Goal: Task Accomplishment & Management: Use online tool/utility

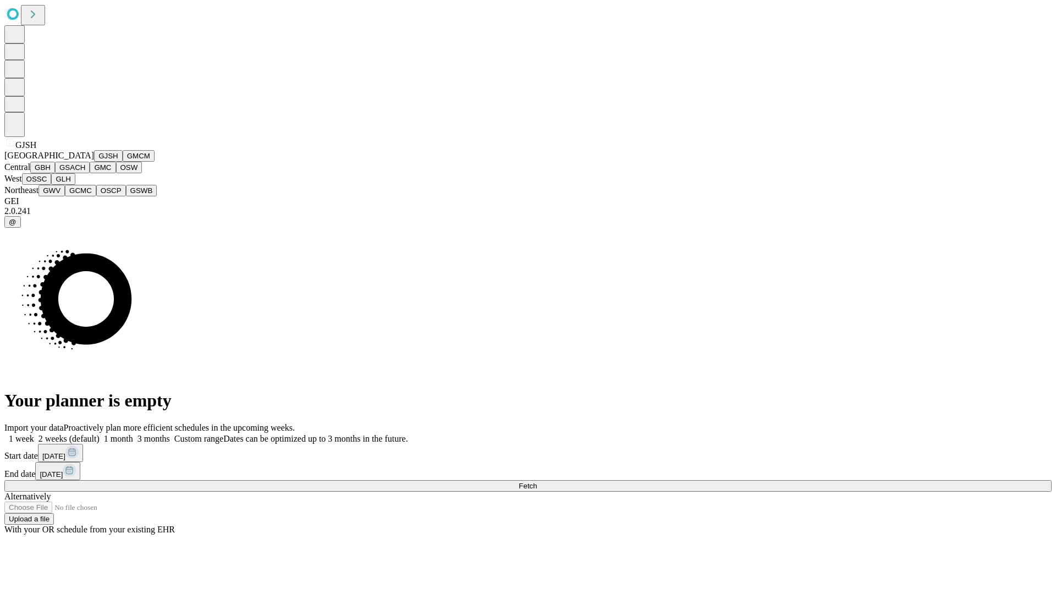
click at [94, 162] on button "GJSH" at bounding box center [108, 156] width 29 height 12
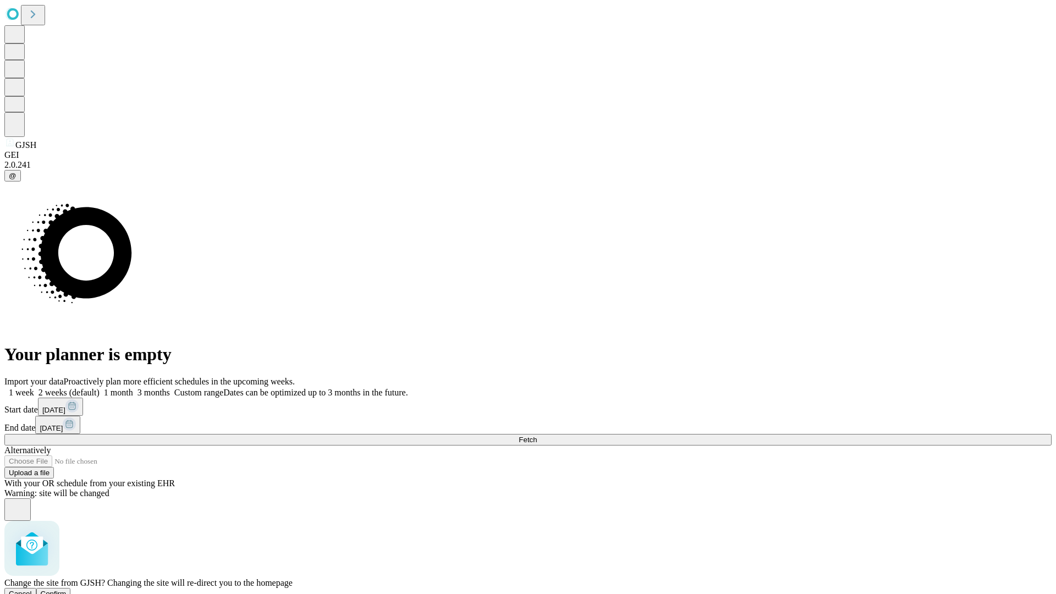
click at [67, 590] on span "Confirm" at bounding box center [54, 594] width 26 height 8
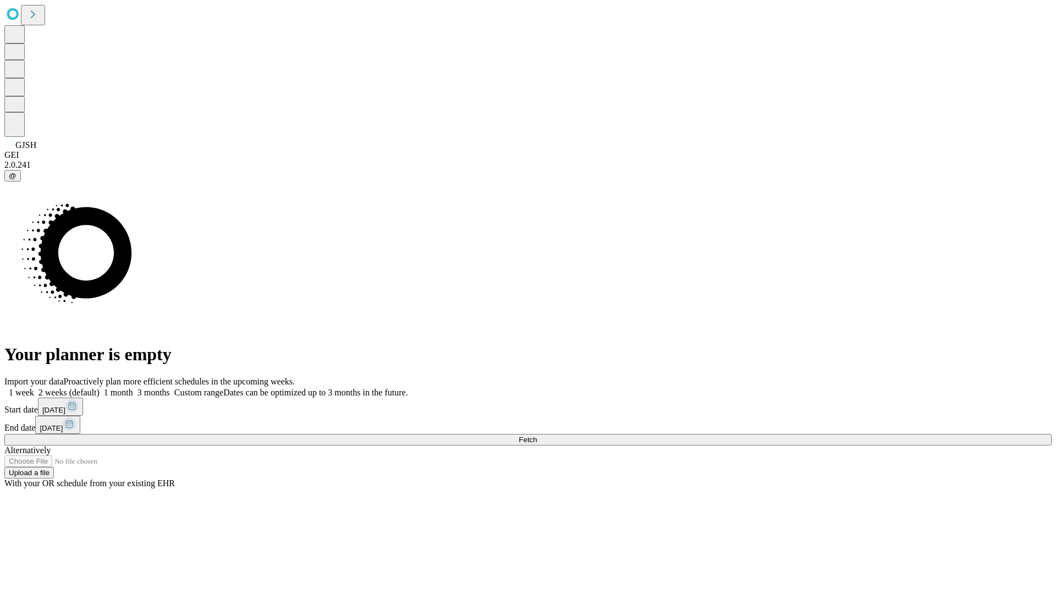
click at [100, 388] on label "2 weeks (default)" at bounding box center [66, 392] width 65 height 9
click at [537, 436] on span "Fetch" at bounding box center [528, 440] width 18 height 8
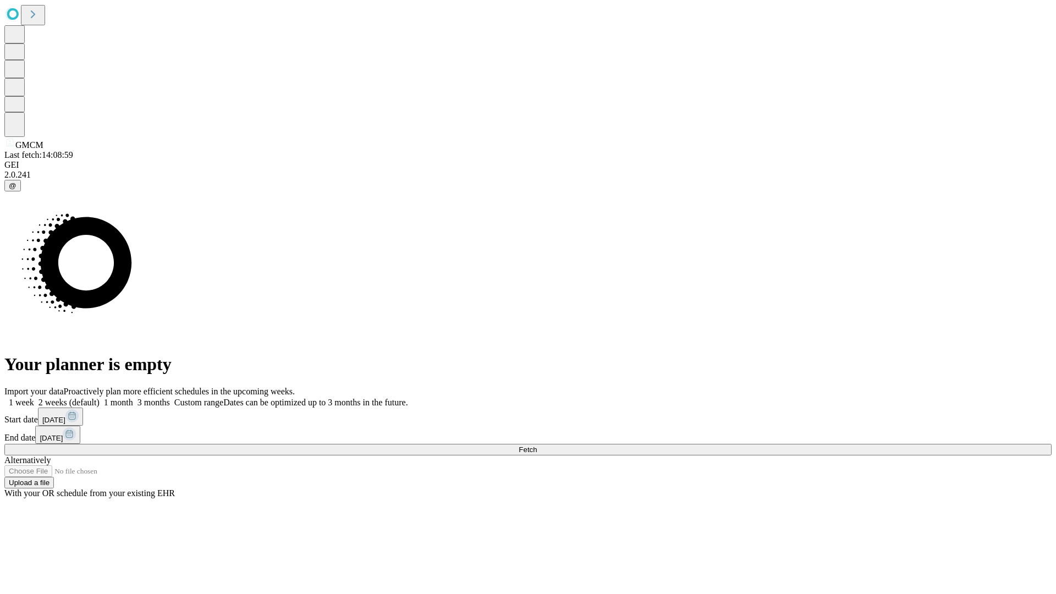
click at [537, 446] on span "Fetch" at bounding box center [528, 450] width 18 height 8
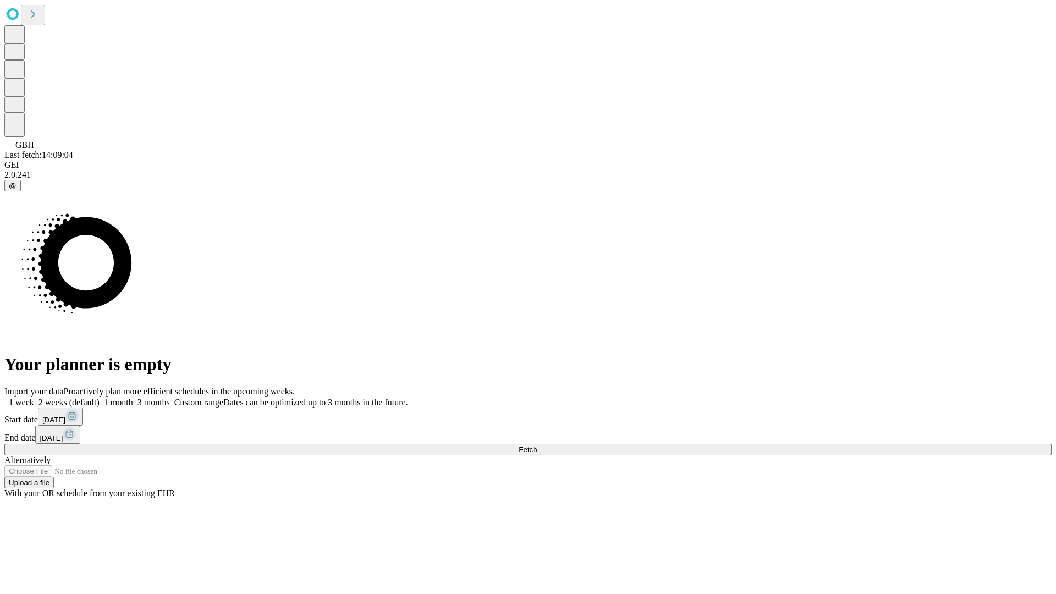
click at [100, 398] on label "2 weeks (default)" at bounding box center [66, 402] width 65 height 9
click at [537, 446] on span "Fetch" at bounding box center [528, 450] width 18 height 8
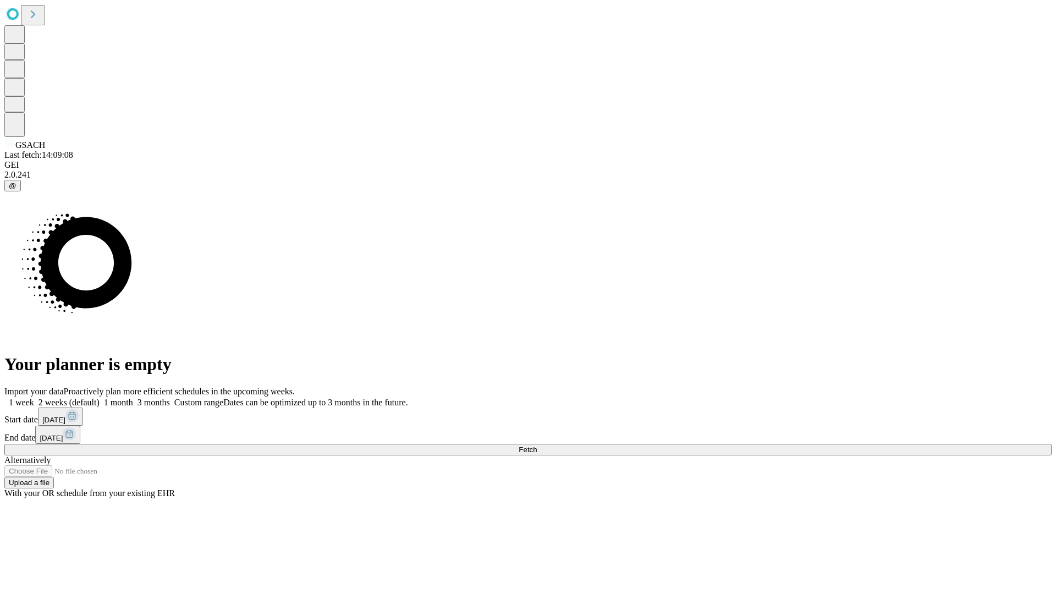
click at [100, 398] on label "2 weeks (default)" at bounding box center [66, 402] width 65 height 9
click at [537, 446] on span "Fetch" at bounding box center [528, 450] width 18 height 8
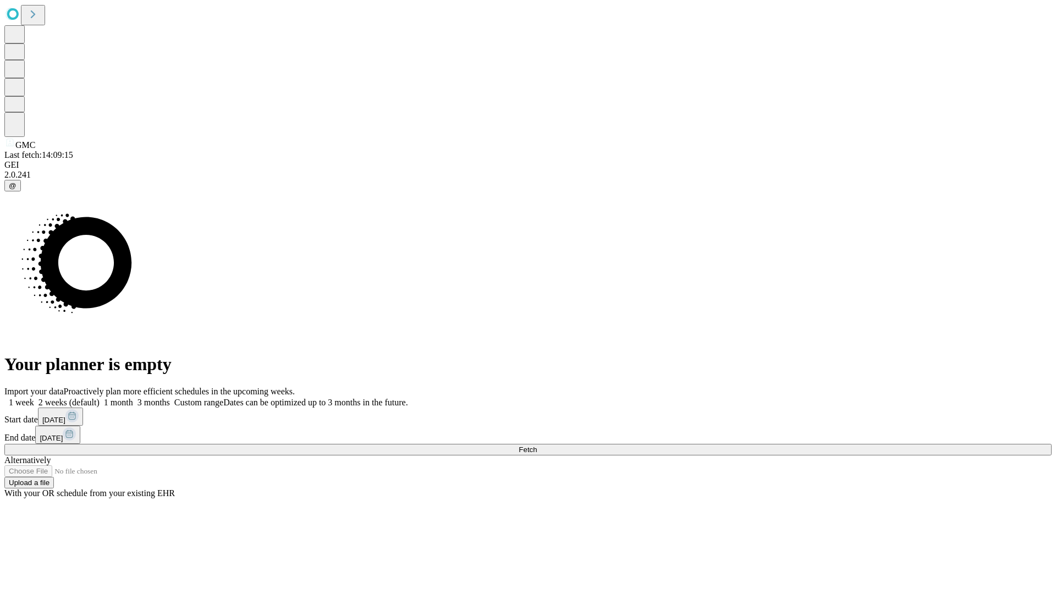
click at [100, 398] on label "2 weeks (default)" at bounding box center [66, 402] width 65 height 9
click at [537, 446] on span "Fetch" at bounding box center [528, 450] width 18 height 8
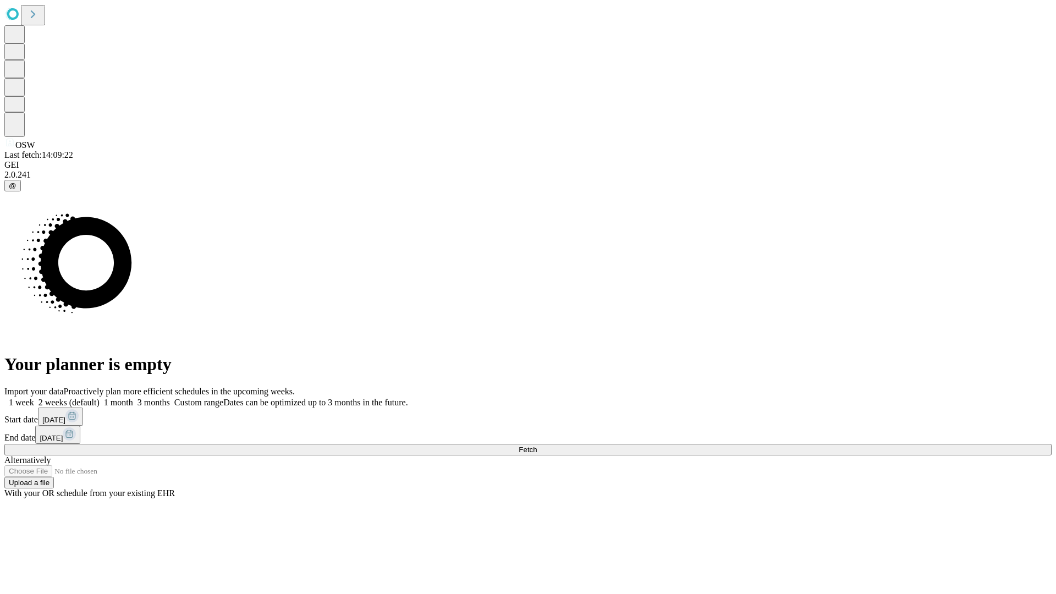
click at [100, 398] on label "2 weeks (default)" at bounding box center [66, 402] width 65 height 9
click at [537, 446] on span "Fetch" at bounding box center [528, 450] width 18 height 8
click at [100, 398] on label "2 weeks (default)" at bounding box center [66, 402] width 65 height 9
click at [537, 446] on span "Fetch" at bounding box center [528, 450] width 18 height 8
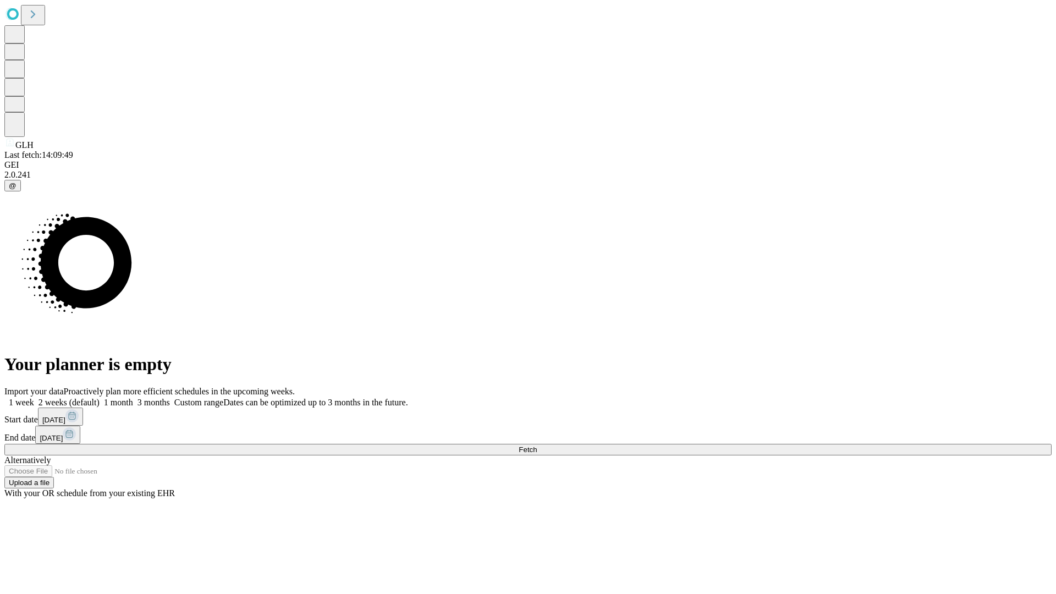
click at [100, 398] on label "2 weeks (default)" at bounding box center [66, 402] width 65 height 9
click at [537, 446] on span "Fetch" at bounding box center [528, 450] width 18 height 8
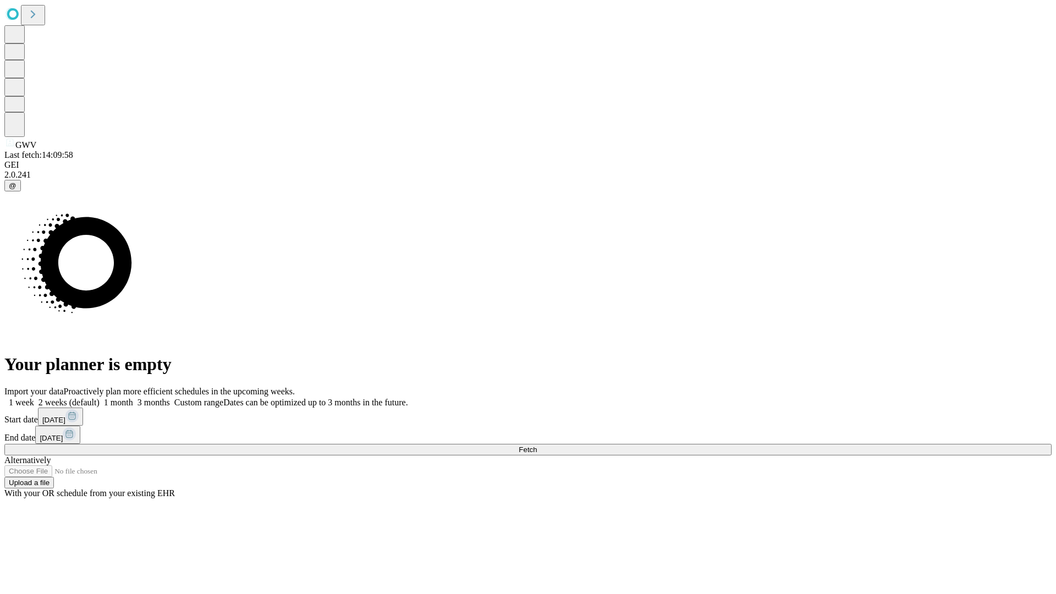
click at [100, 398] on label "2 weeks (default)" at bounding box center [66, 402] width 65 height 9
click at [537, 446] on span "Fetch" at bounding box center [528, 450] width 18 height 8
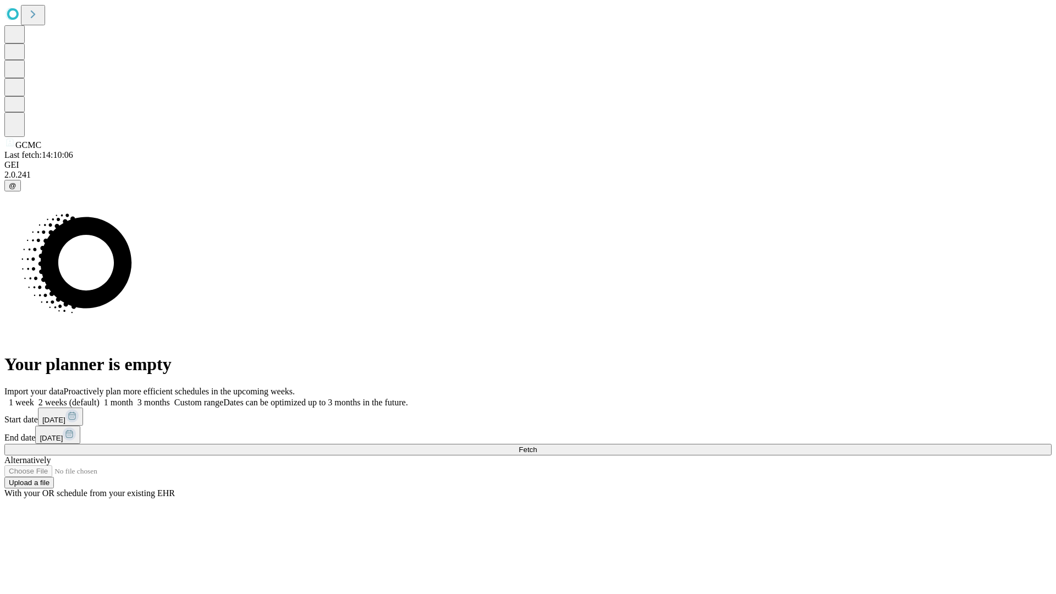
click at [100, 398] on label "2 weeks (default)" at bounding box center [66, 402] width 65 height 9
click at [537, 446] on span "Fetch" at bounding box center [528, 450] width 18 height 8
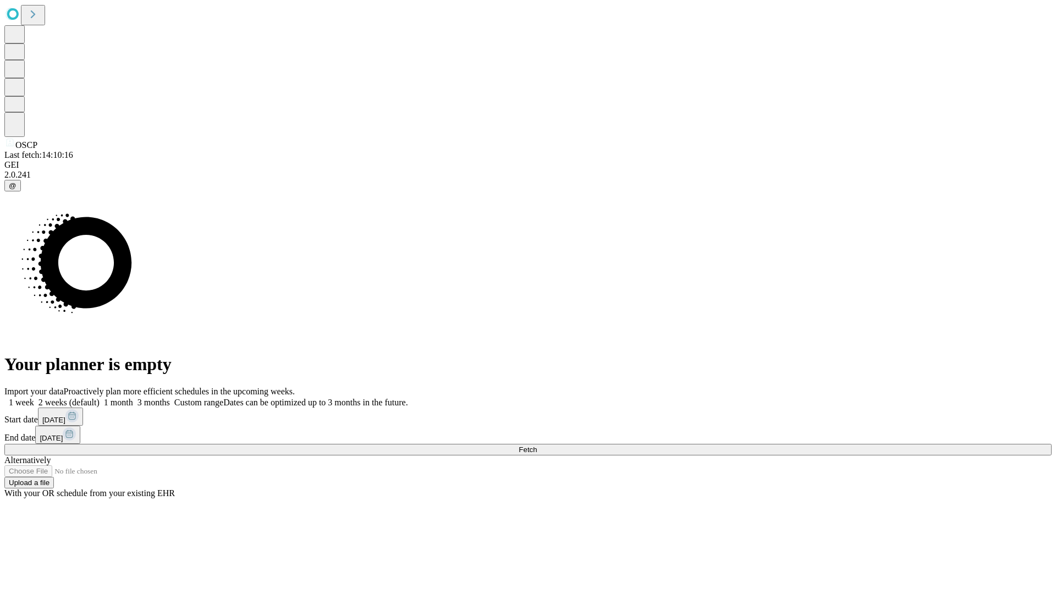
click at [537, 446] on span "Fetch" at bounding box center [528, 450] width 18 height 8
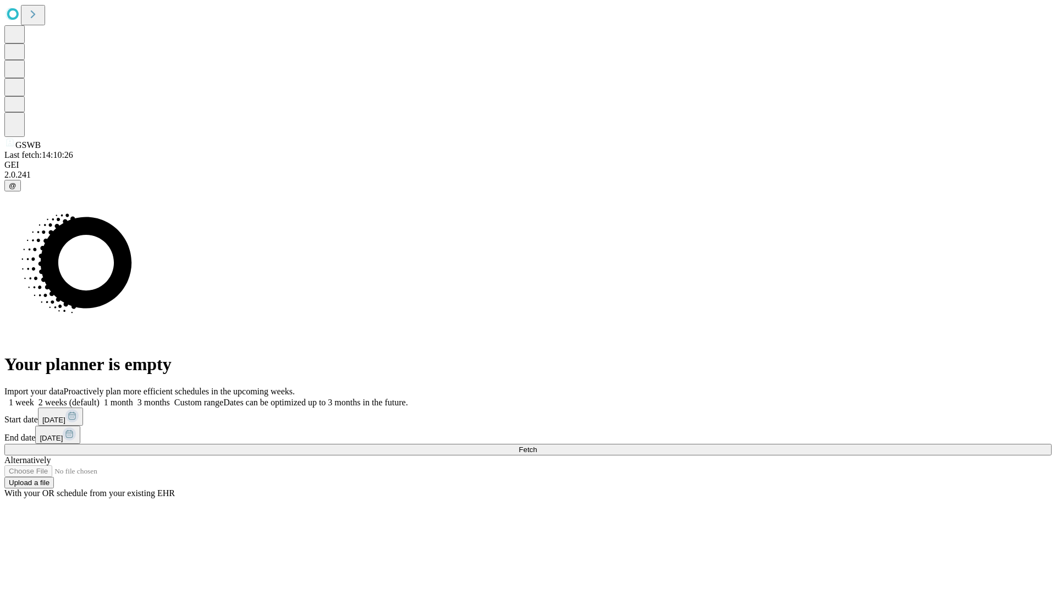
click at [100, 398] on label "2 weeks (default)" at bounding box center [66, 402] width 65 height 9
click at [537, 446] on span "Fetch" at bounding box center [528, 450] width 18 height 8
